Goal: Entertainment & Leisure: Browse casually

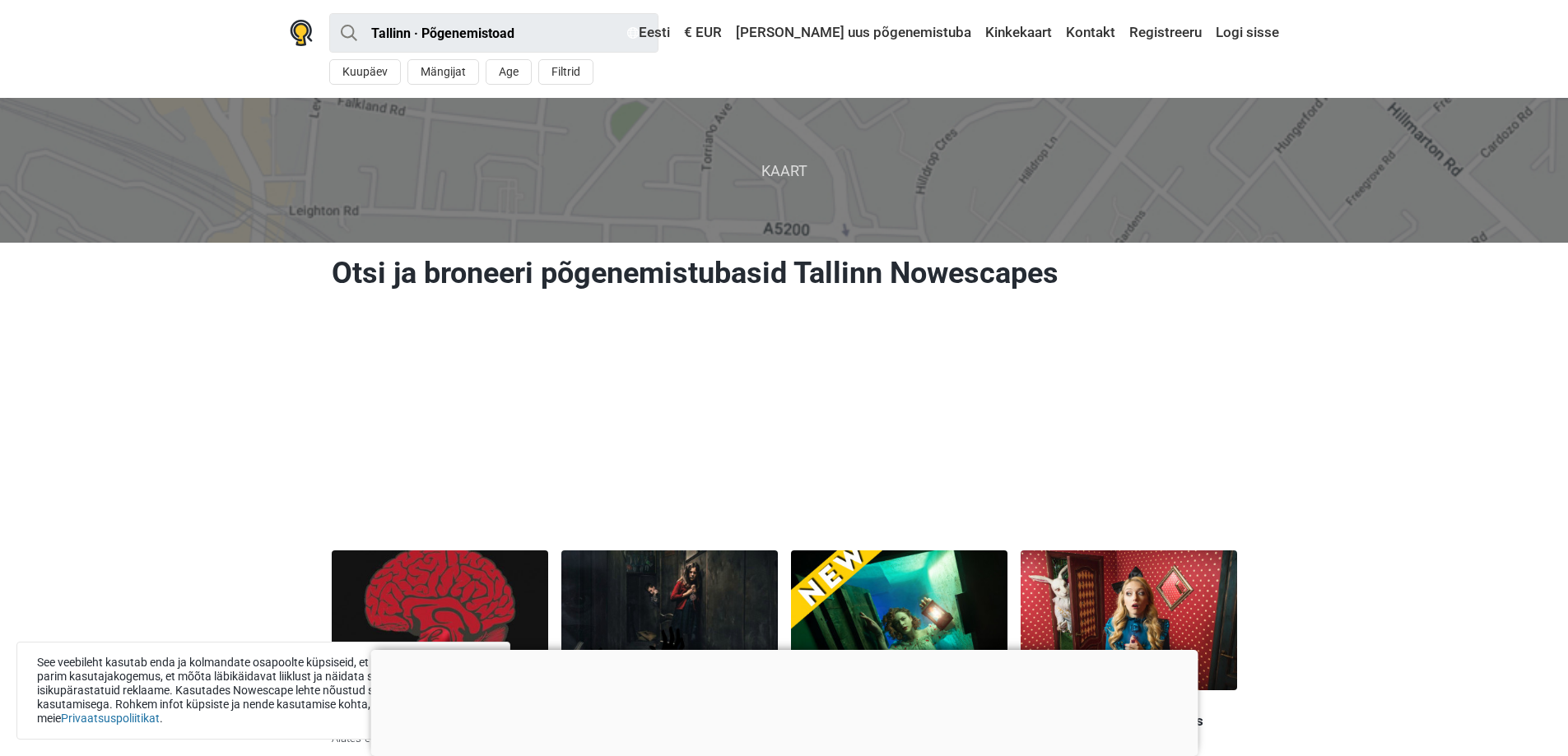
scroll to position [247, 0]
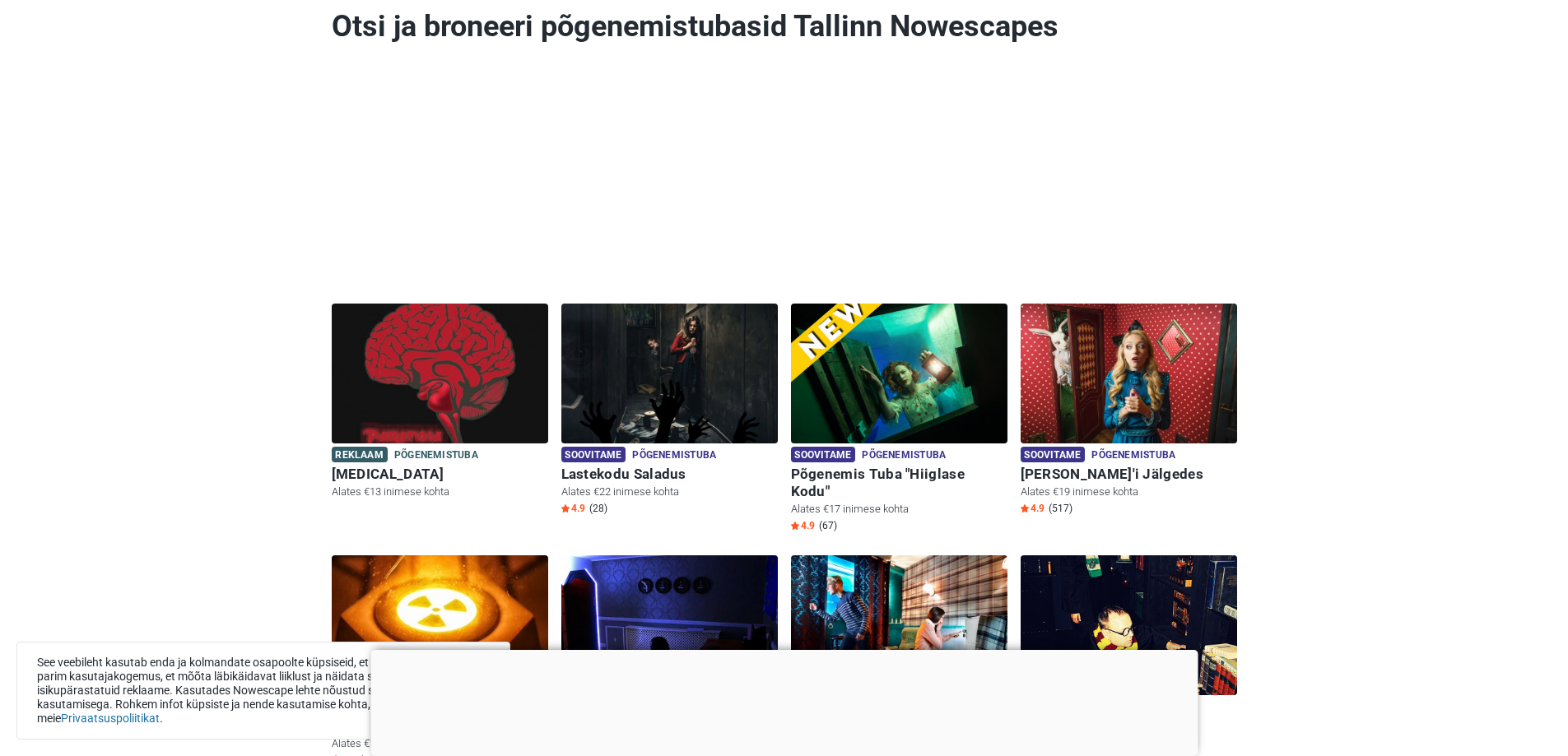
click at [797, 650] on div at bounding box center [784, 650] width 827 height 0
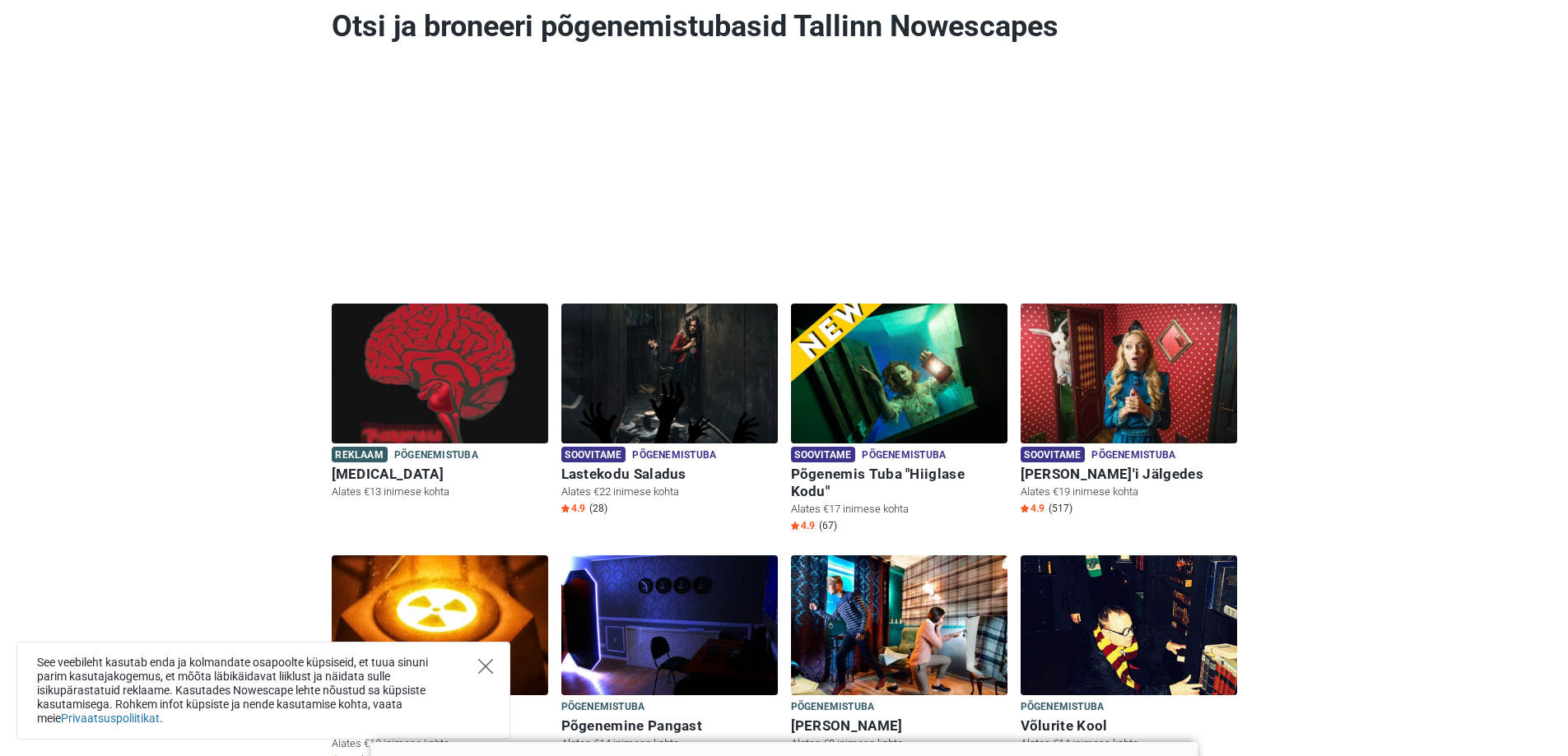
click at [487, 662] on icon "Close" at bounding box center [485, 666] width 15 height 15
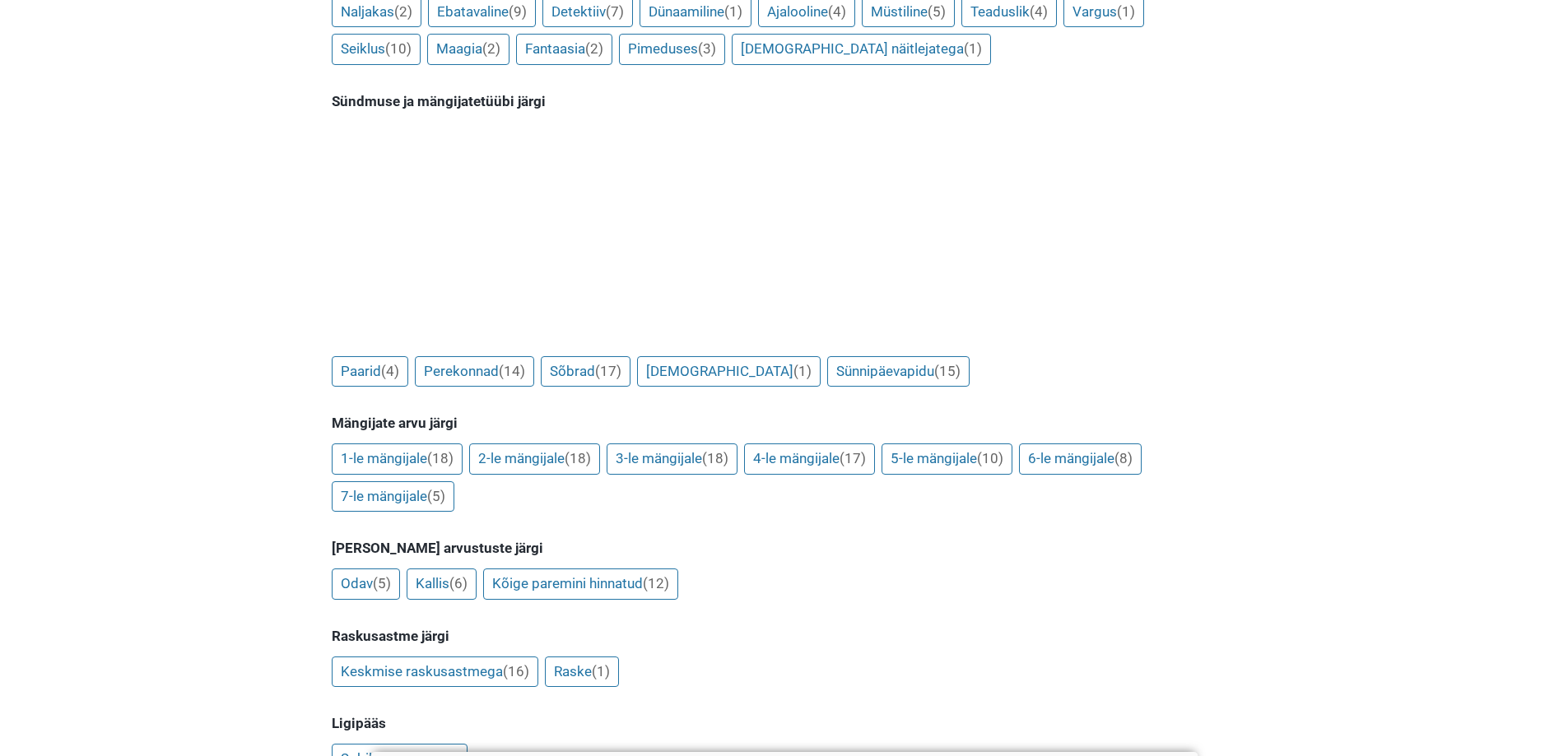
scroll to position [1152, 0]
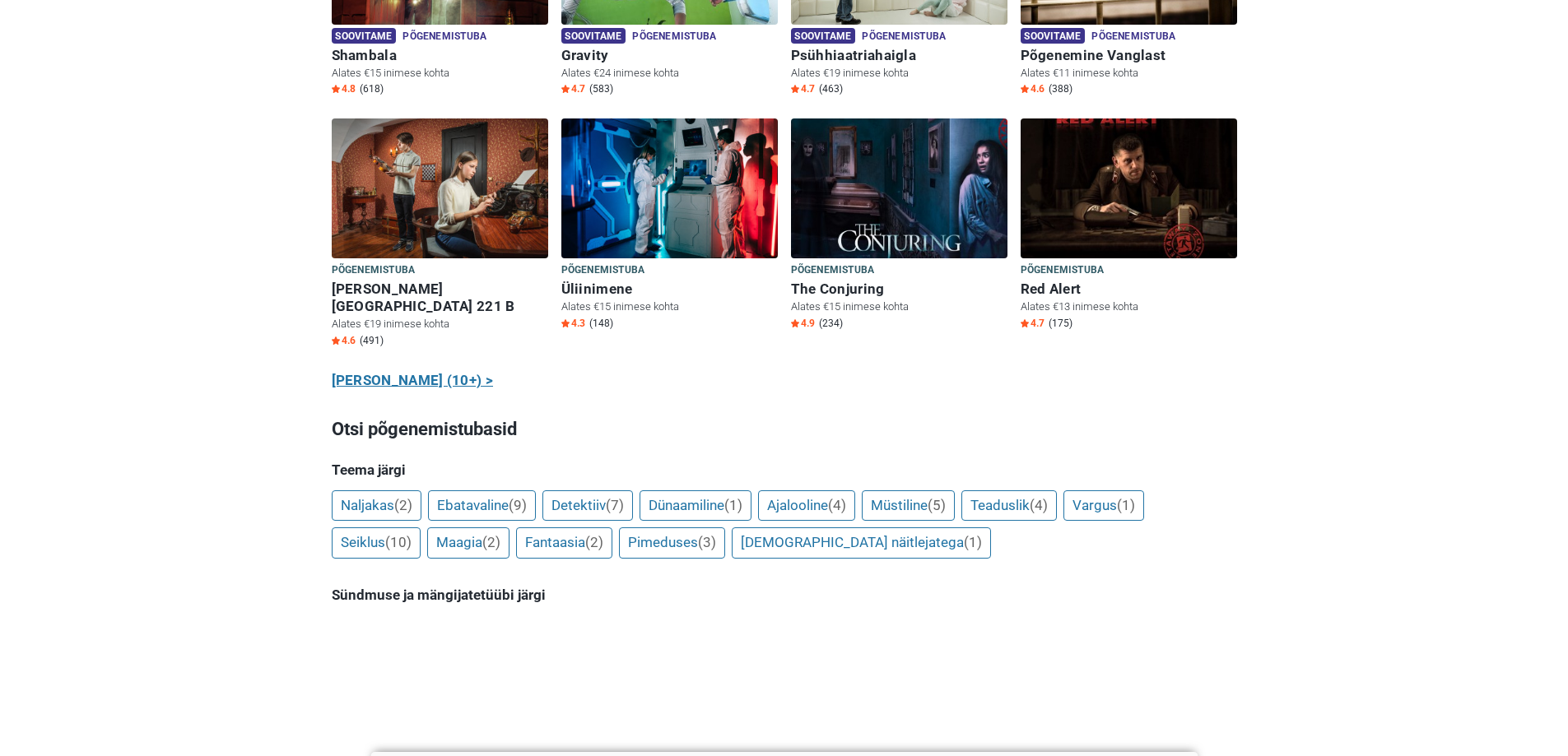
click at [441, 370] on link "Näita kõiki (10+) >" at bounding box center [412, 381] width 162 height 21
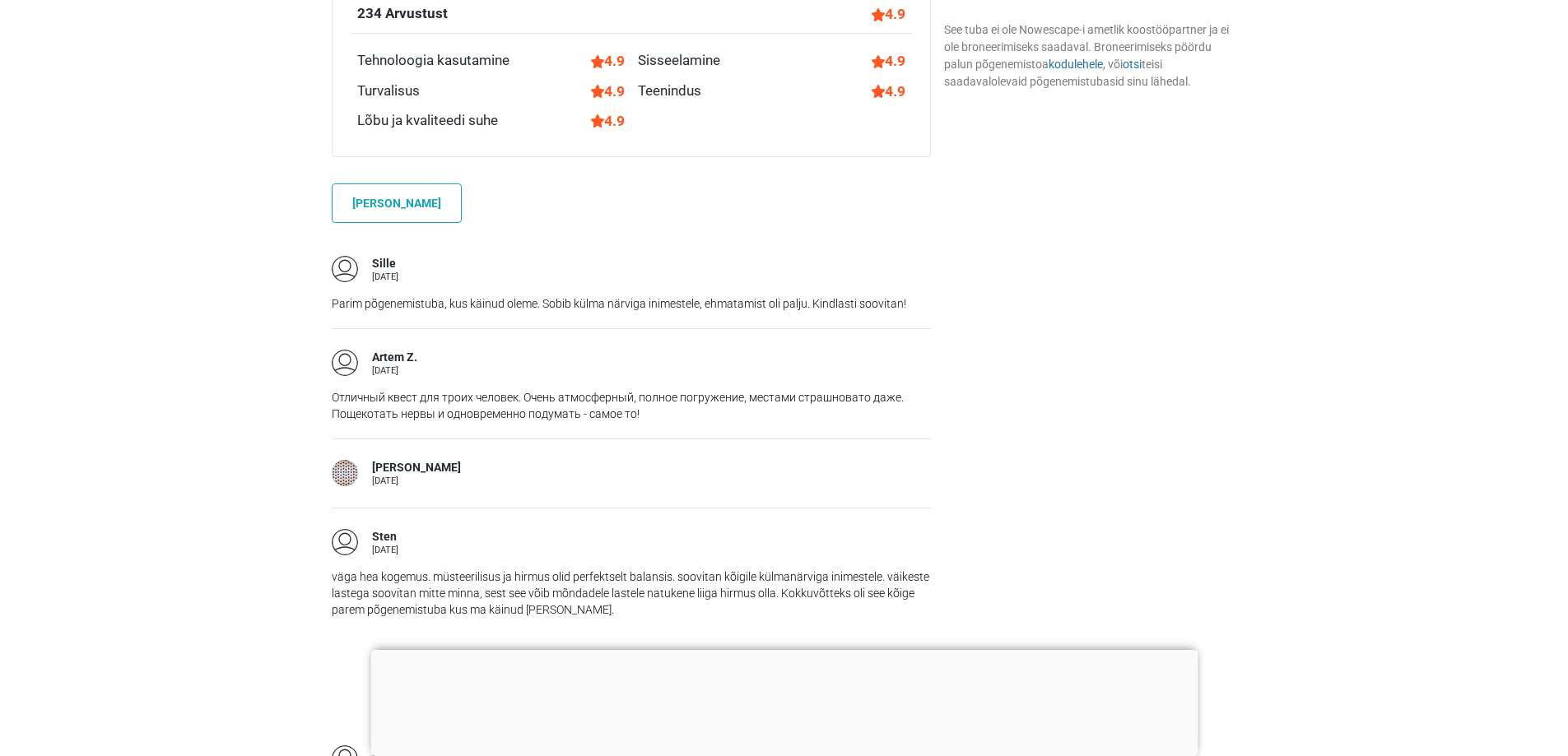
scroll to position [1646, 0]
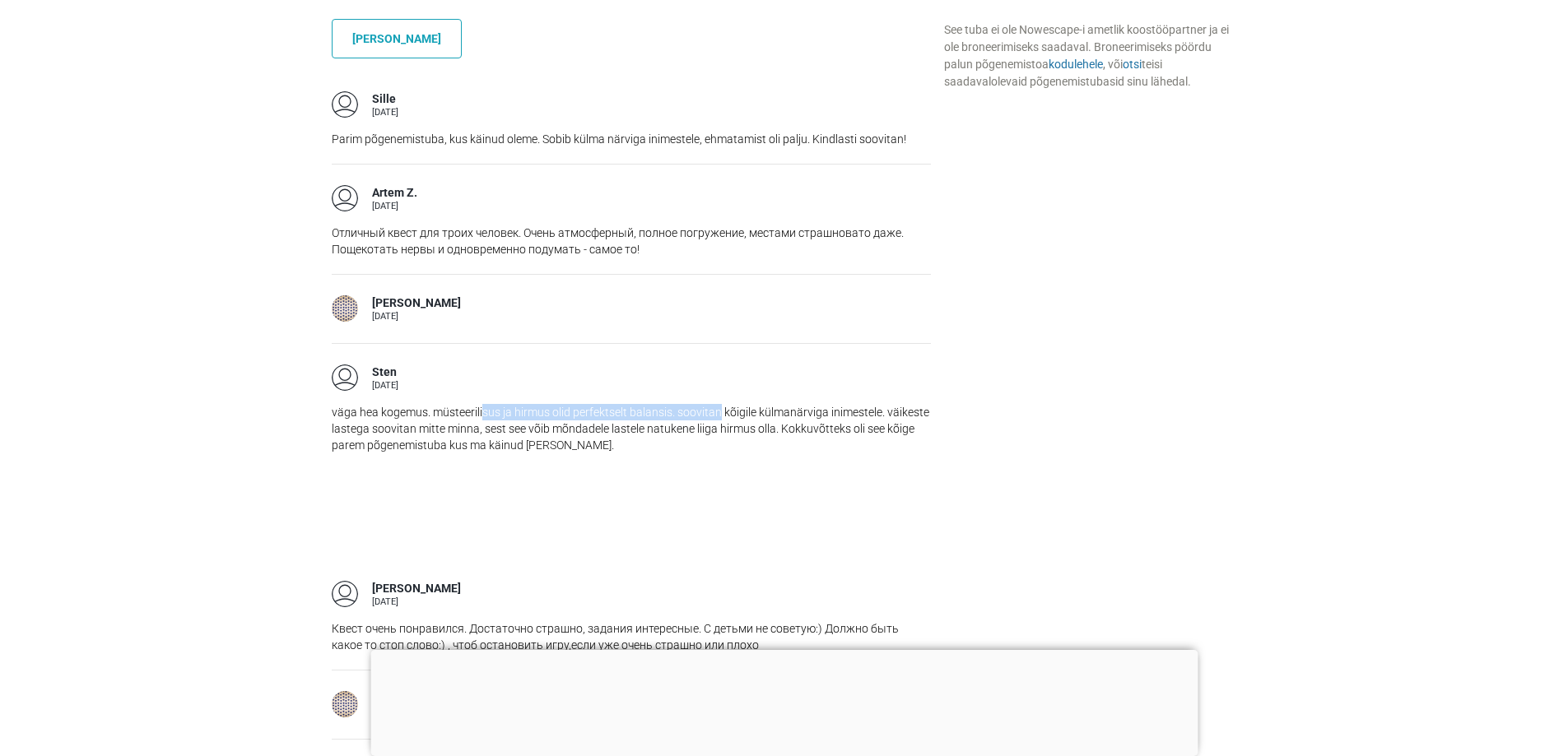
drag, startPoint x: 482, startPoint y: 409, endPoint x: 872, endPoint y: 411, distance: 390.0
click at [752, 411] on p "väga hea kogemus. müsteerilisus ja hirmus olid perfektselt balansis. soovitan k…" at bounding box center [631, 429] width 599 height 50
click at [898, 411] on p "väga hea kogemus. müsteerilisus ja hirmus olid perfektselt balansis. soovitan k…" at bounding box center [631, 429] width 599 height 50
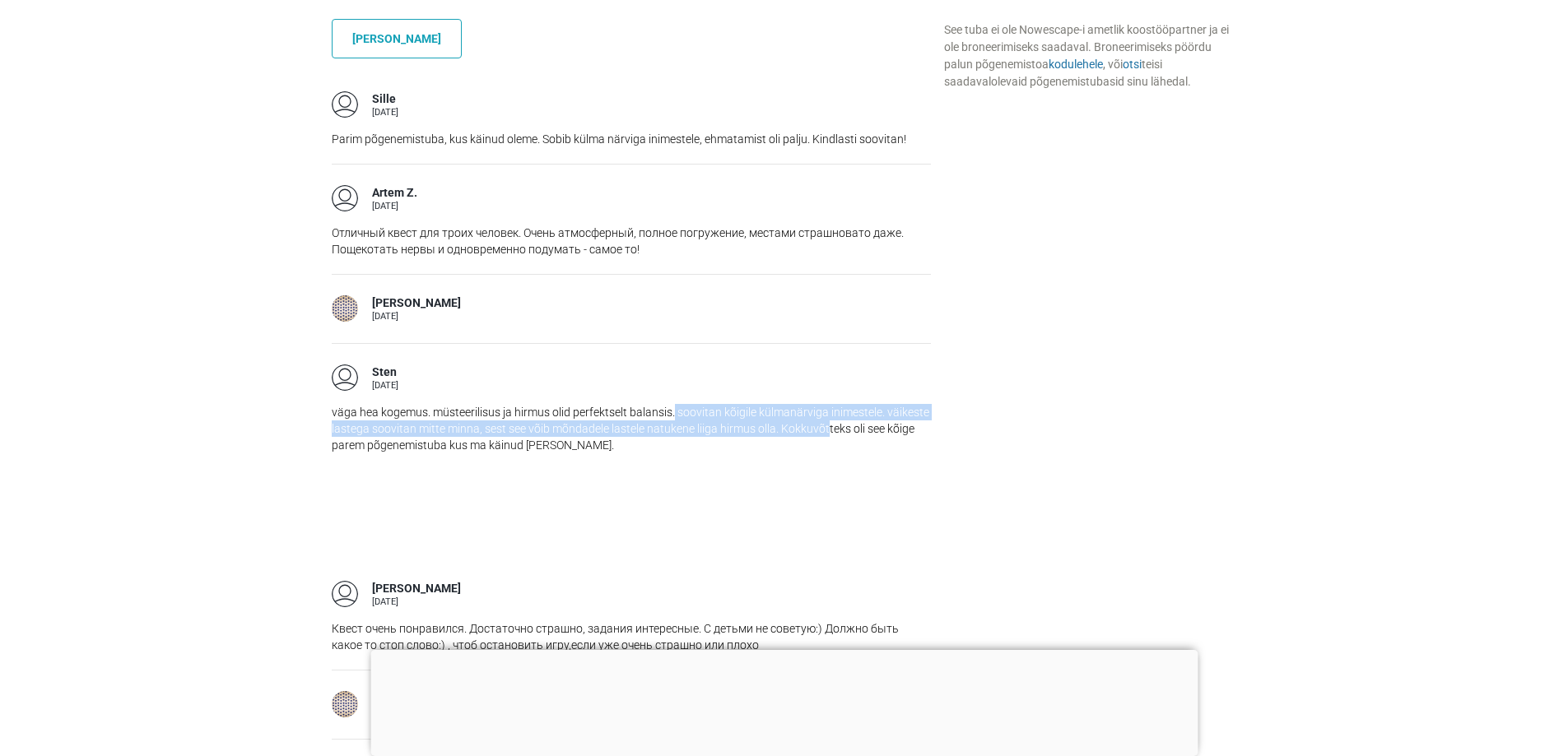
drag, startPoint x: 673, startPoint y: 414, endPoint x: 850, endPoint y: 421, distance: 177.1
click at [850, 421] on p "väga hea kogemus. müsteerilisus ja hirmus olid perfektselt balansis. soovitan k…" at bounding box center [631, 429] width 599 height 50
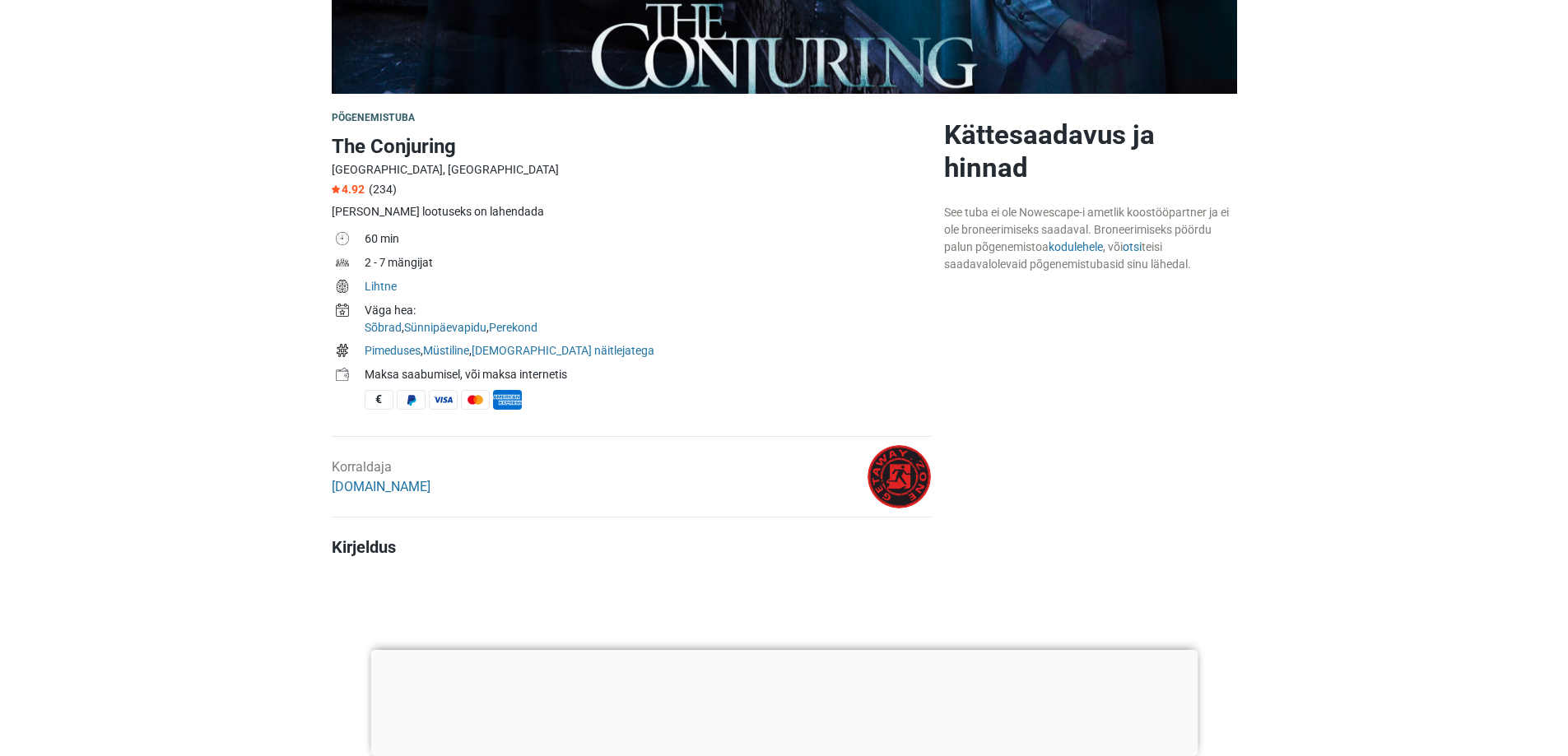
scroll to position [323, 0]
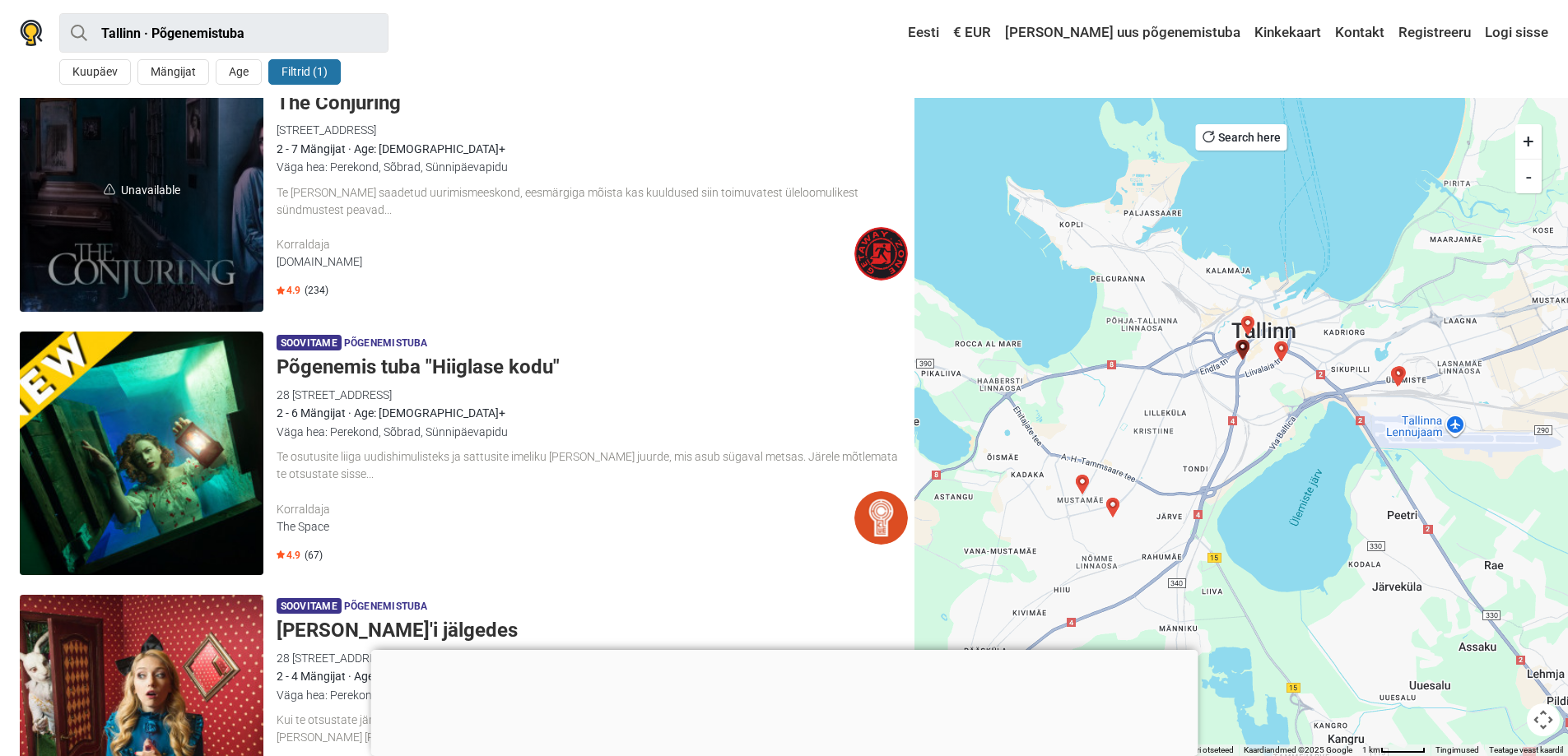
scroll to position [658, 0]
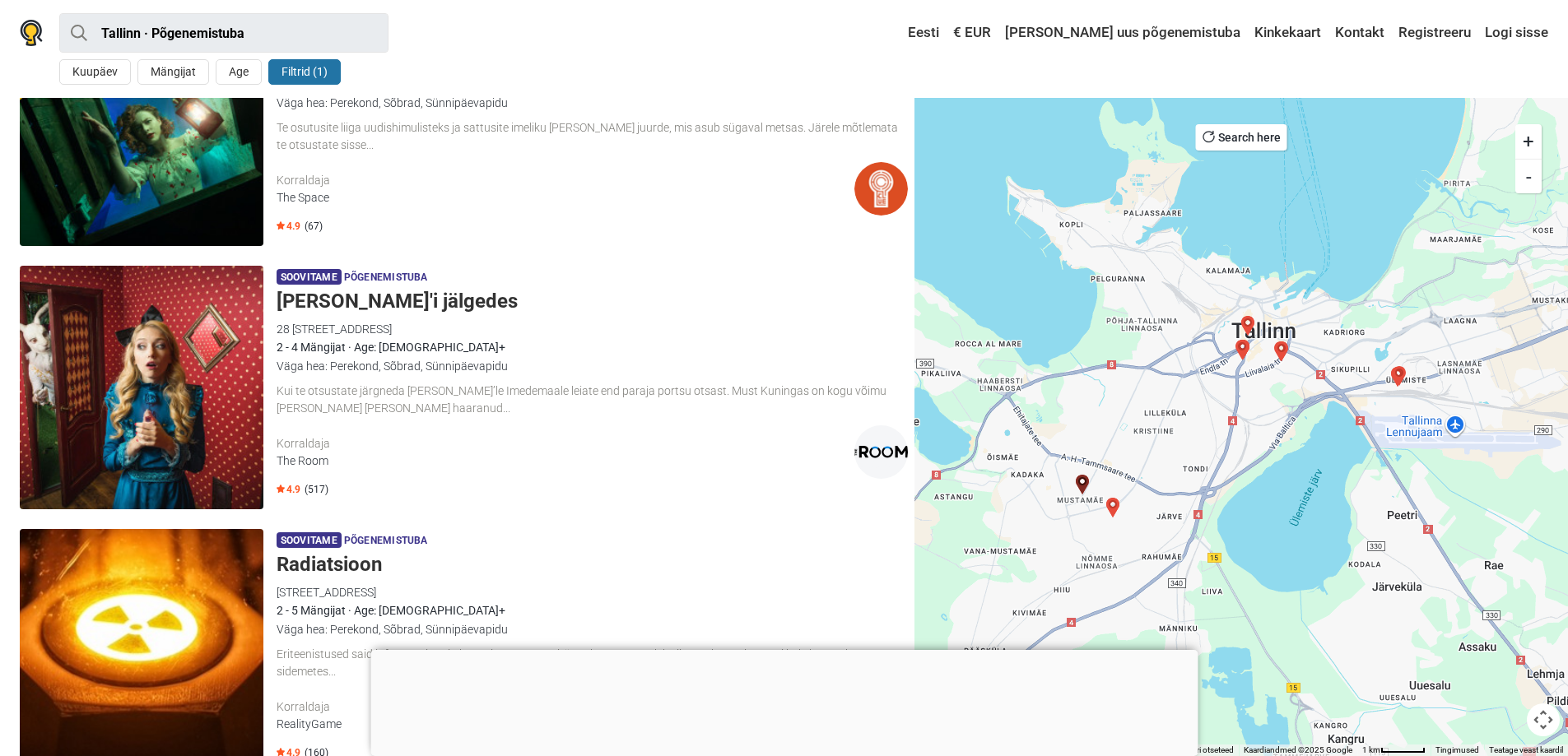
click at [786, 650] on div at bounding box center [784, 650] width 827 height 0
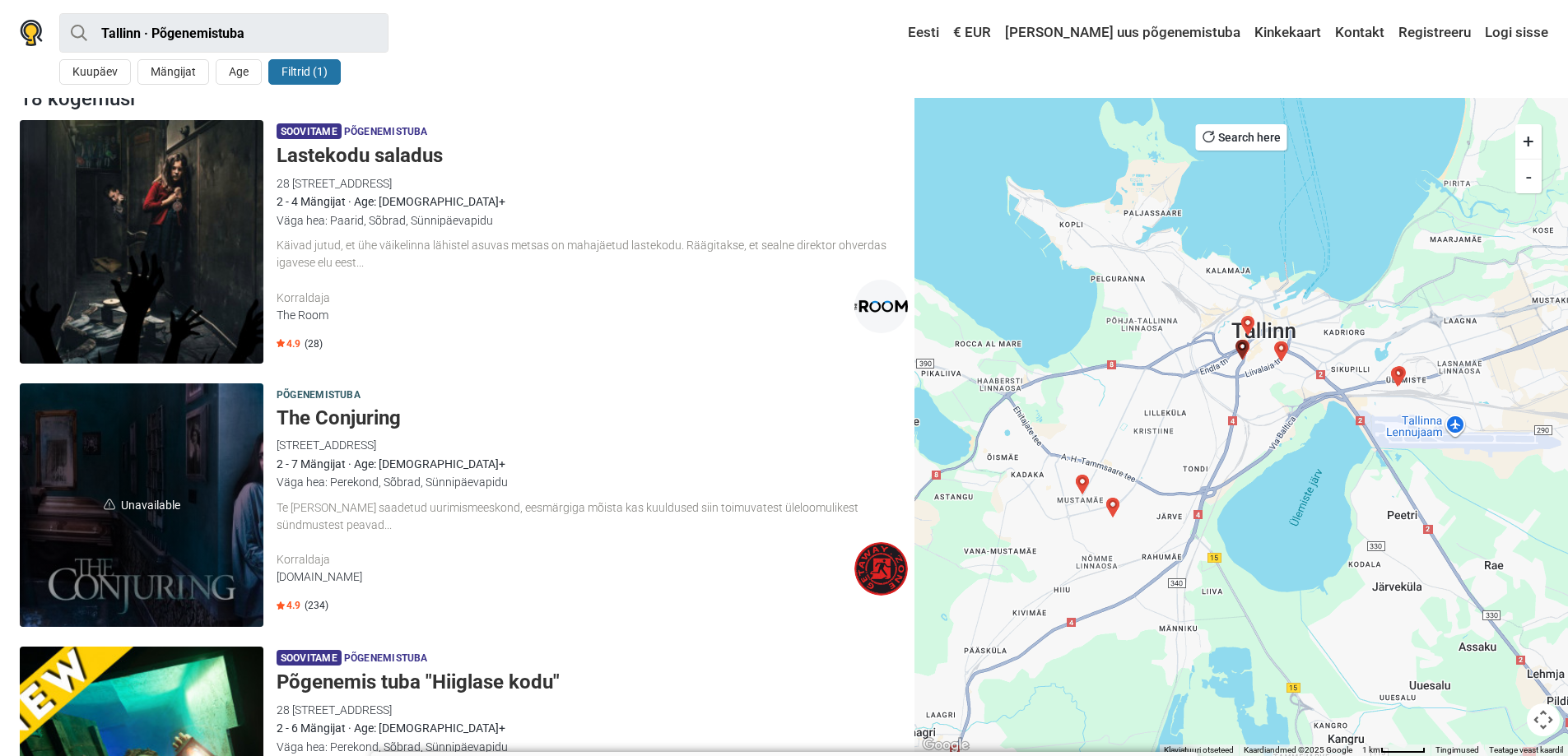
scroll to position [0, 0]
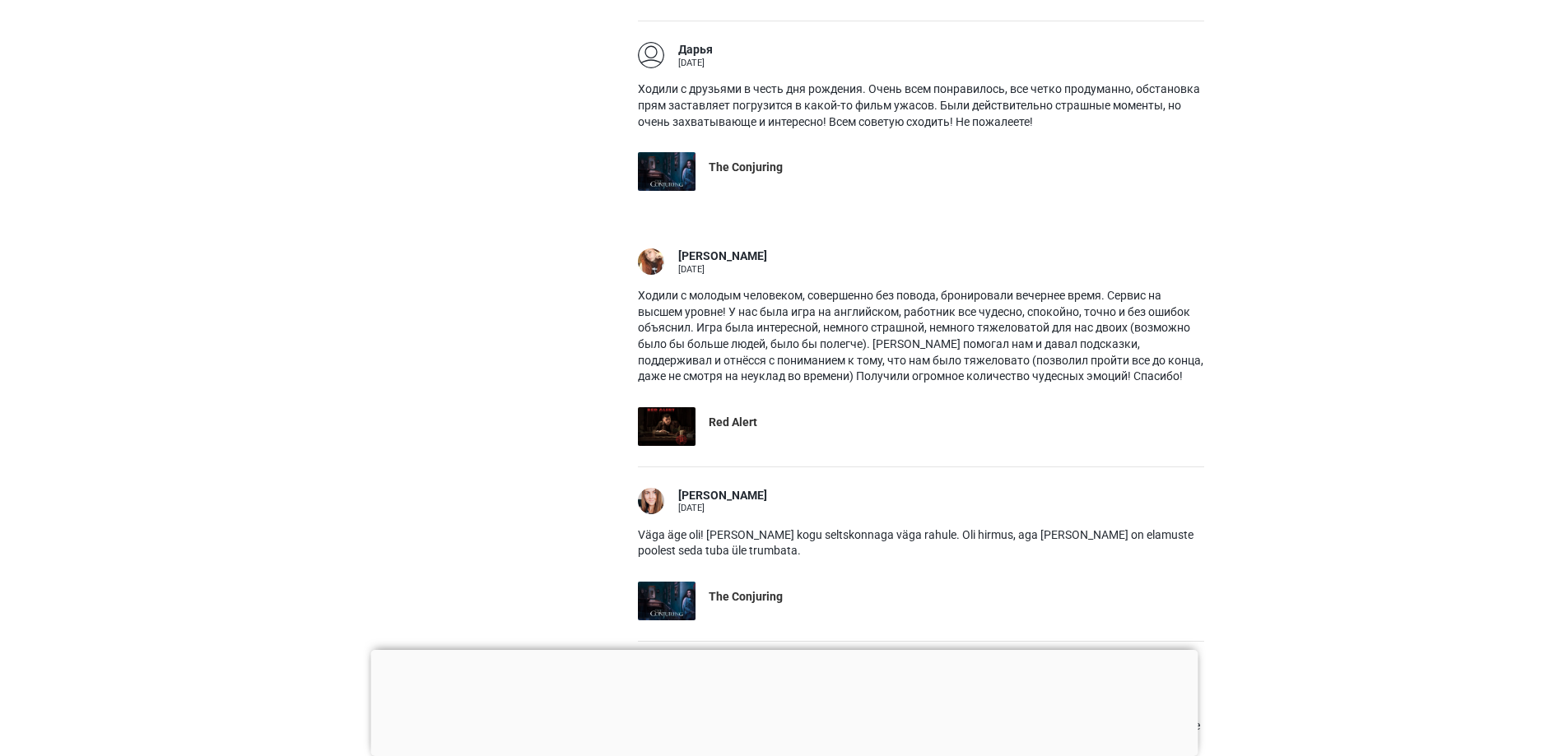
scroll to position [2222, 0]
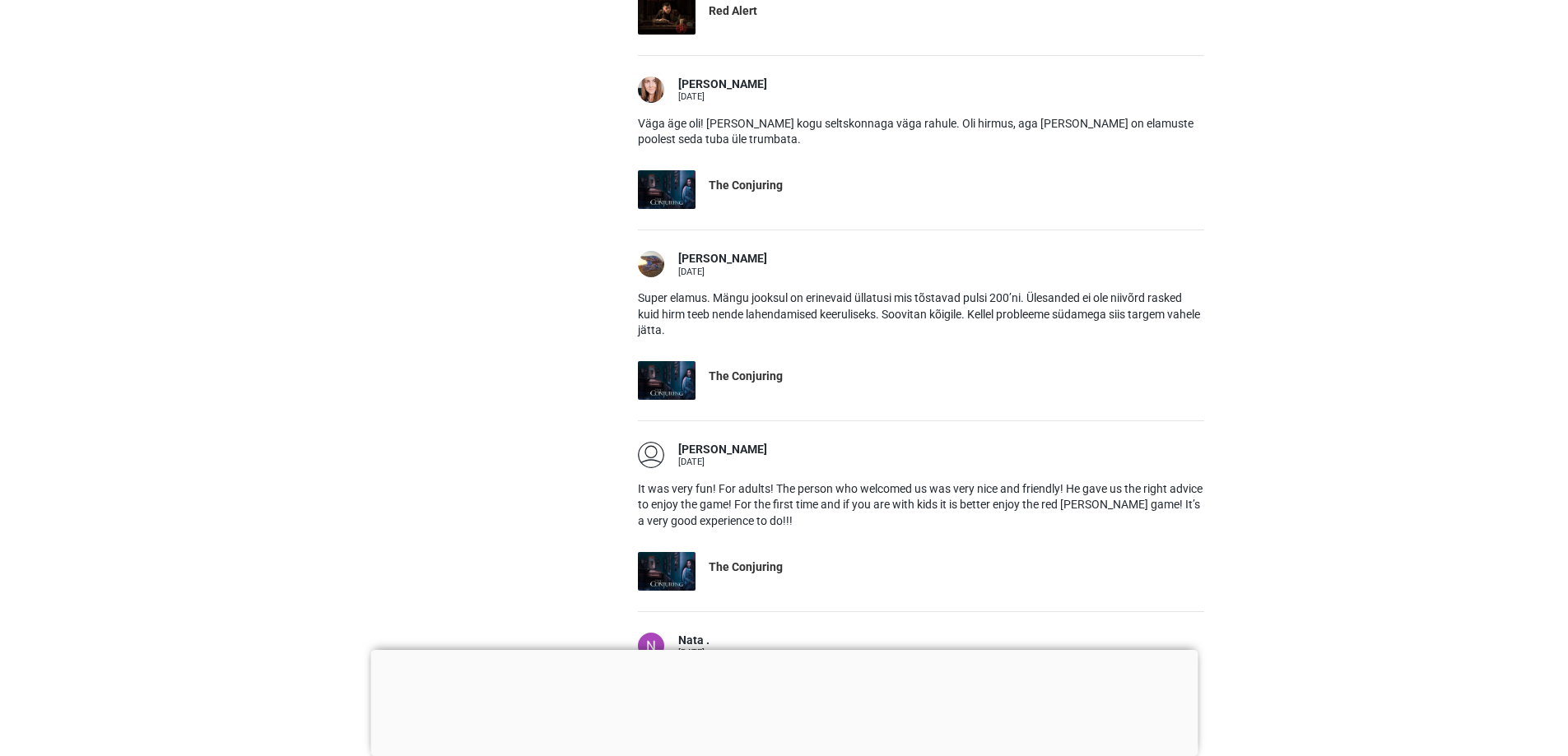
click at [779, 650] on div at bounding box center [784, 650] width 827 height 0
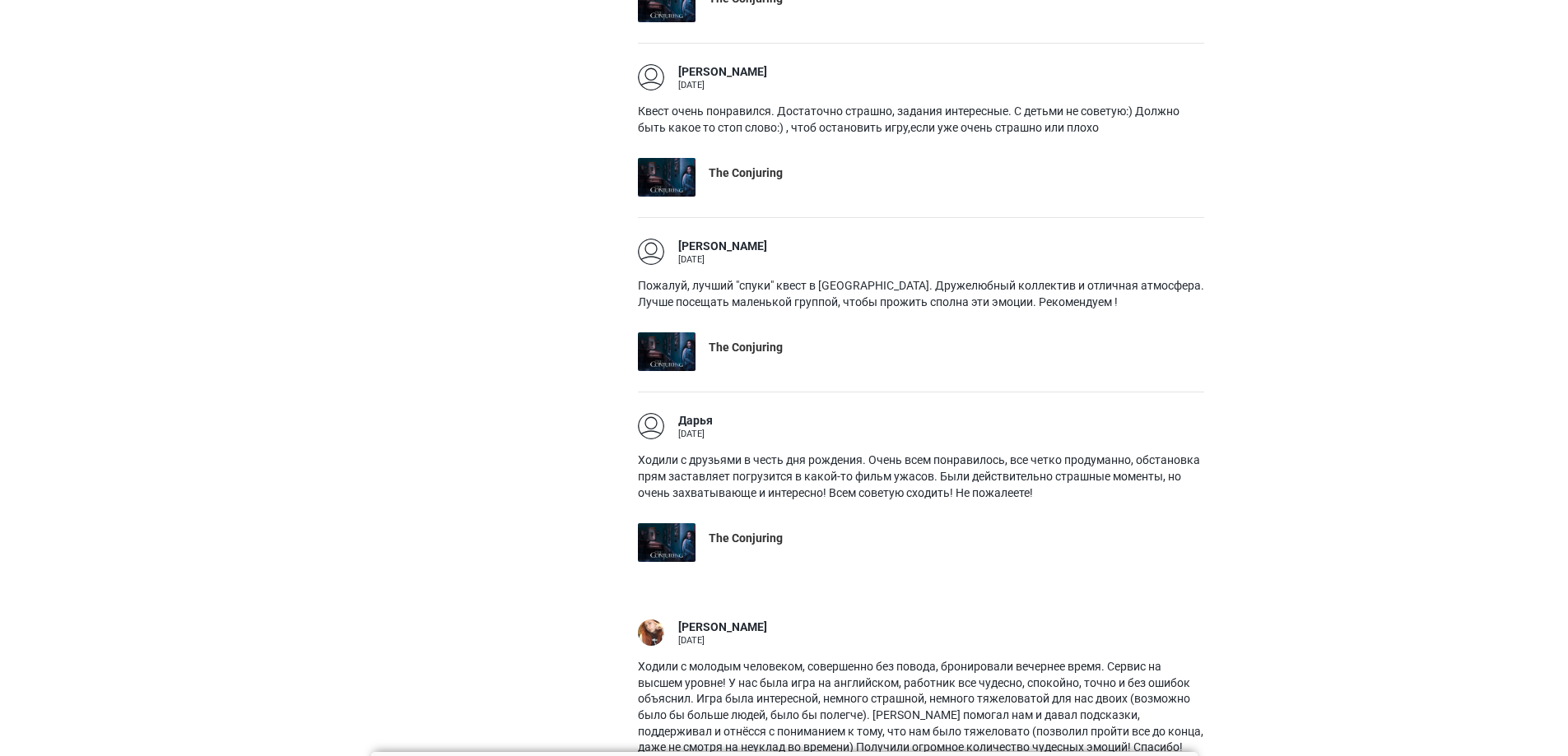
scroll to position [0, 0]
